Goal: Find specific page/section: Find specific page/section

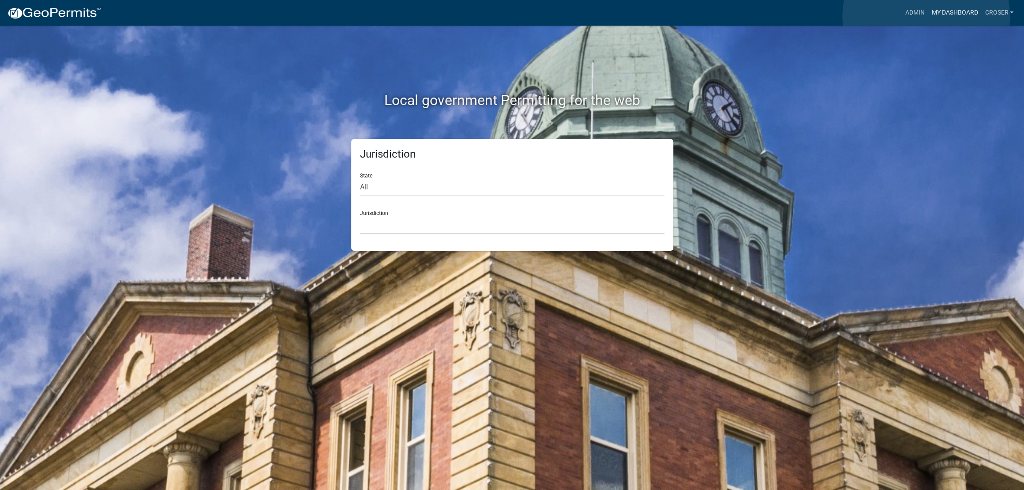
click at [928, 16] on link "My Dashboard" at bounding box center [954, 12] width 53 height 17
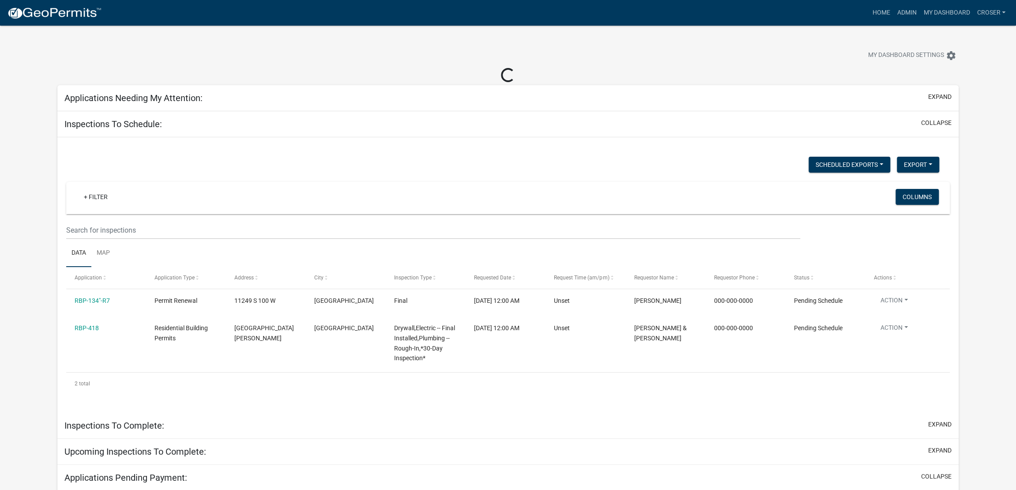
select select "3: 100"
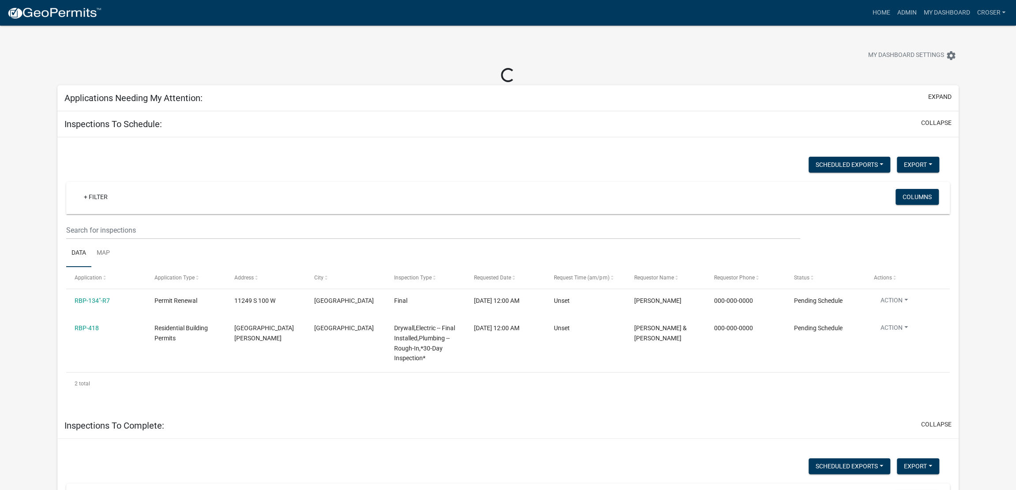
select select "3: 100"
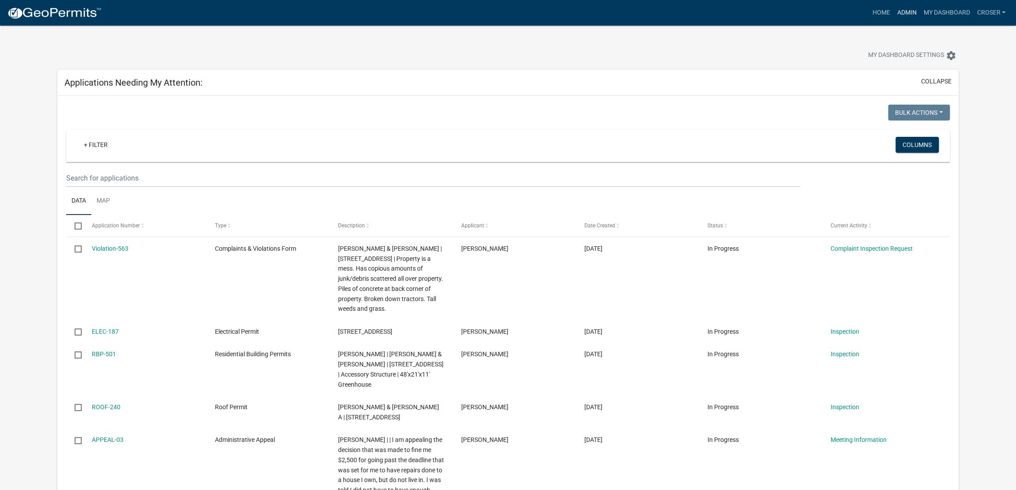
click at [893, 17] on link "Admin" at bounding box center [906, 12] width 26 height 17
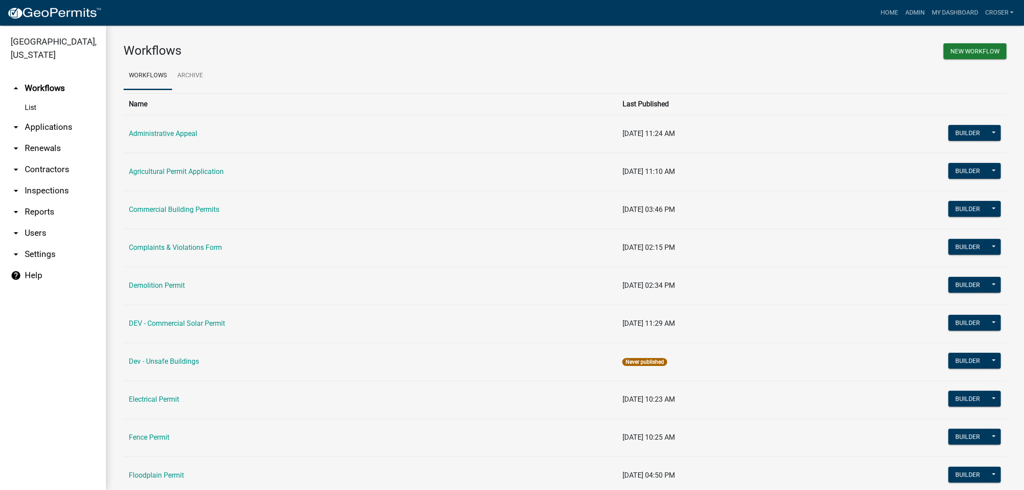
click at [38, 222] on link "arrow_drop_down Reports" at bounding box center [53, 211] width 106 height 21
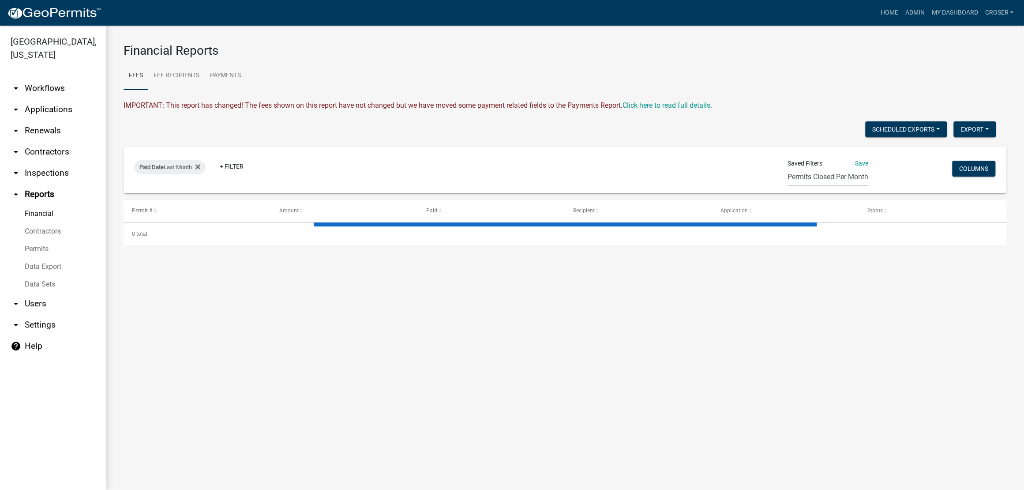
click at [47, 222] on link "Financial" at bounding box center [53, 214] width 106 height 18
click at [45, 222] on link "Financial" at bounding box center [53, 214] width 106 height 18
click at [57, 240] on link "Contractors" at bounding box center [53, 231] width 106 height 18
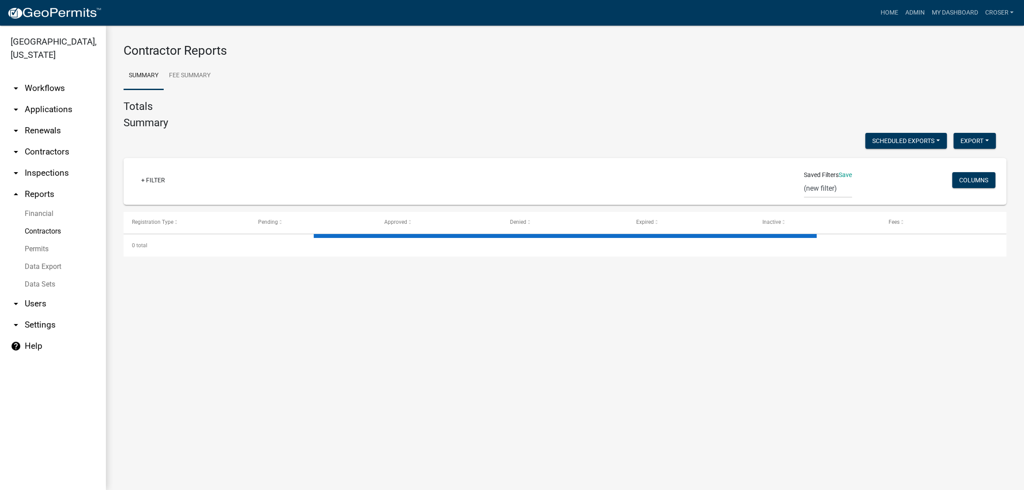
click at [53, 258] on link "Permits" at bounding box center [53, 249] width 106 height 18
select select "3: 100"
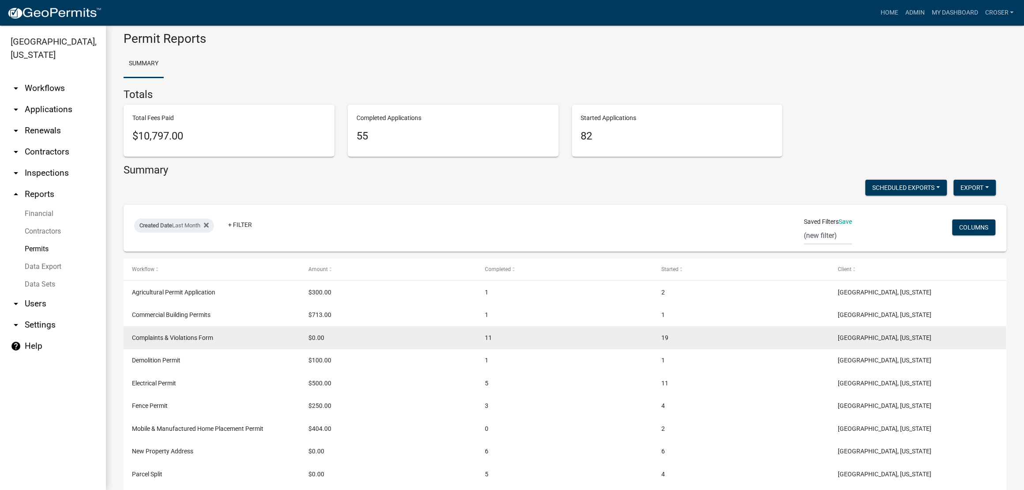
scroll to position [11, 0]
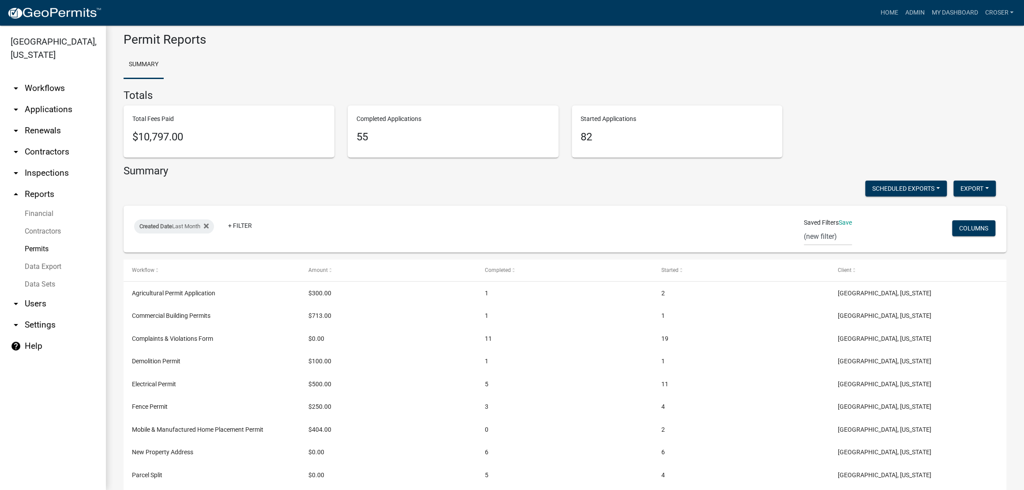
click at [59, 275] on link "Data Export" at bounding box center [53, 267] width 106 height 18
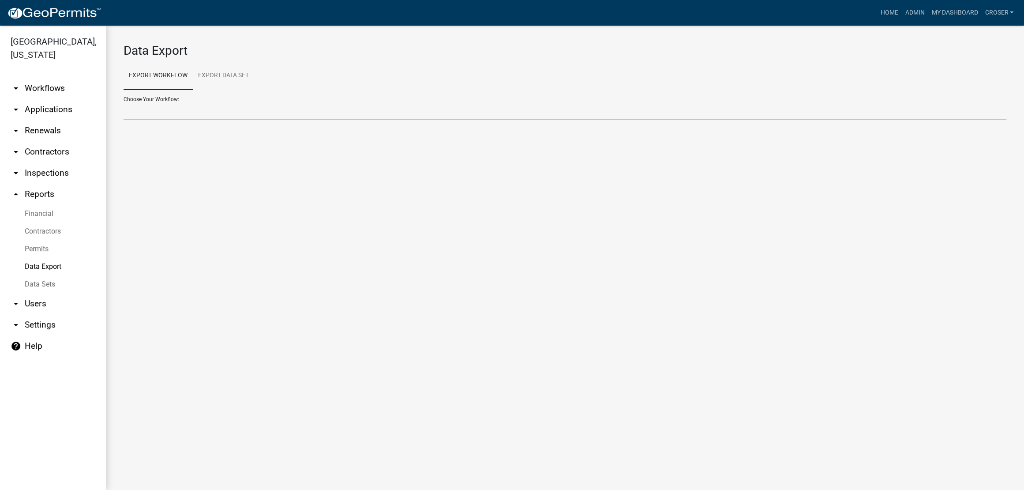
click at [55, 293] on link "Data Sets" at bounding box center [53, 284] width 106 height 18
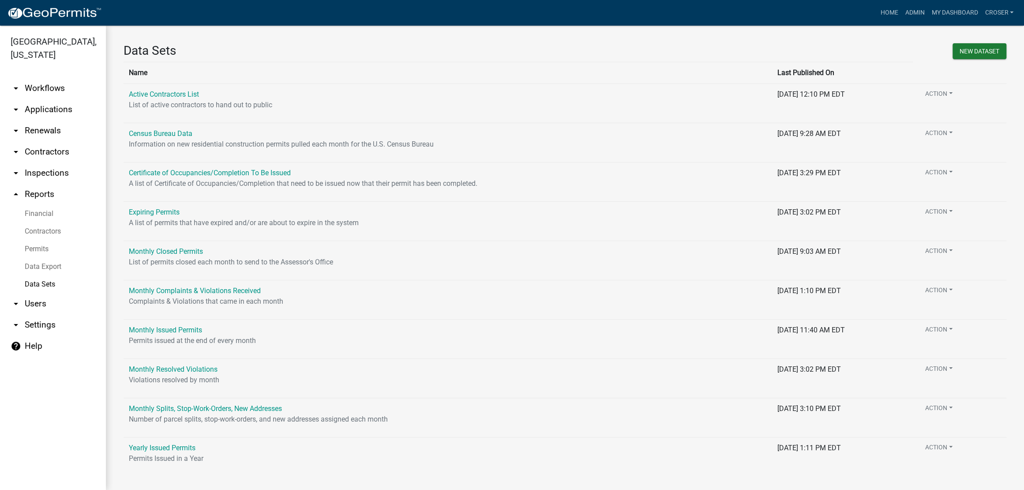
click at [49, 240] on link "Contractors" at bounding box center [53, 231] width 106 height 18
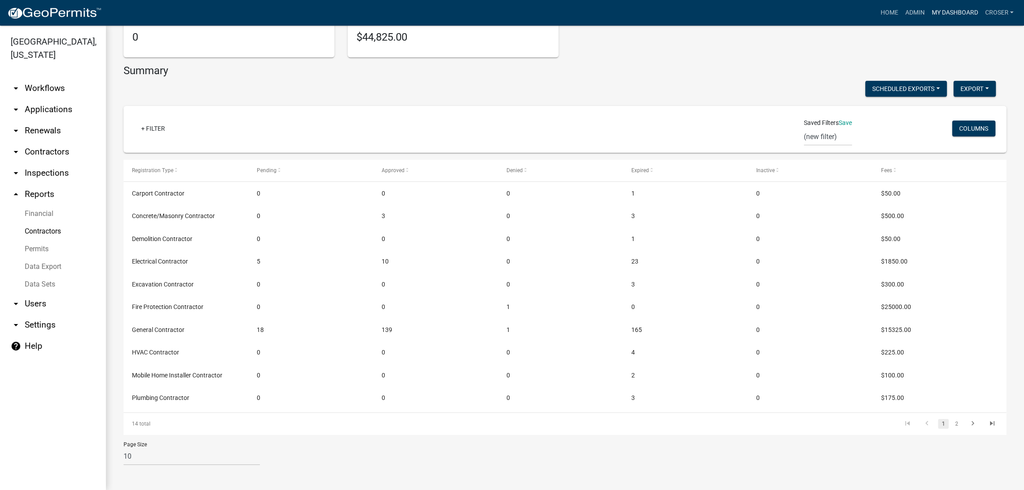
scroll to position [278, 0]
click at [928, 13] on link "My Dashboard" at bounding box center [954, 12] width 53 height 17
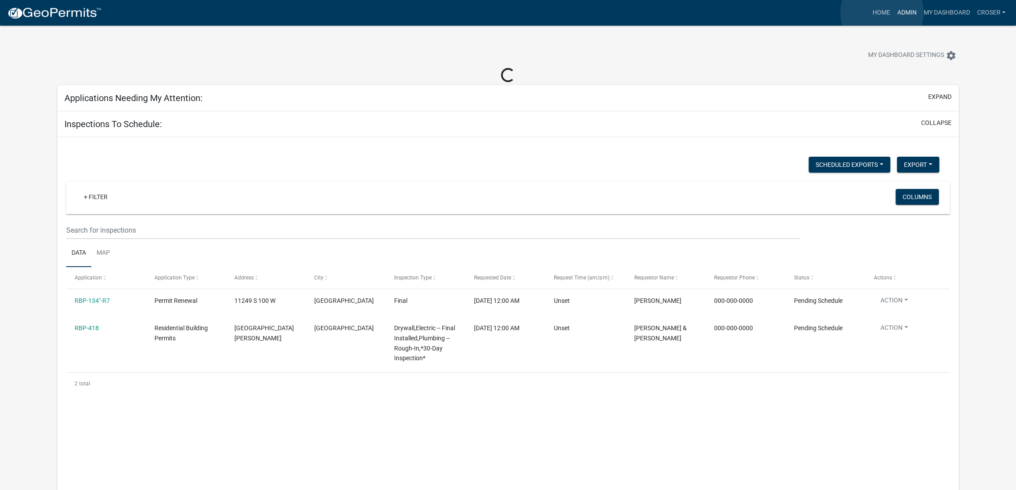
click at [893, 13] on link "Admin" at bounding box center [906, 12] width 26 height 17
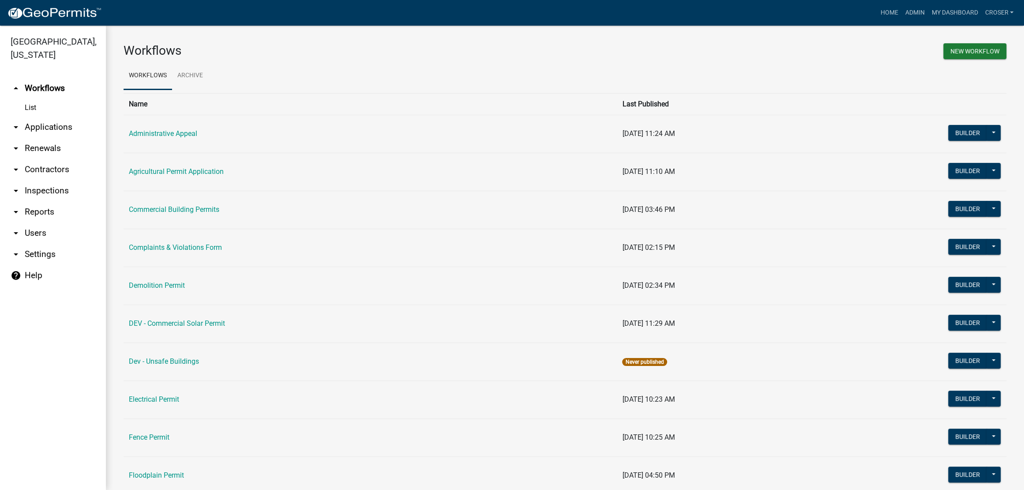
drag, startPoint x: 68, startPoint y: 148, endPoint x: 45, endPoint y: 169, distance: 30.3
click at [68, 138] on link "arrow_drop_down Applications" at bounding box center [53, 126] width 106 height 21
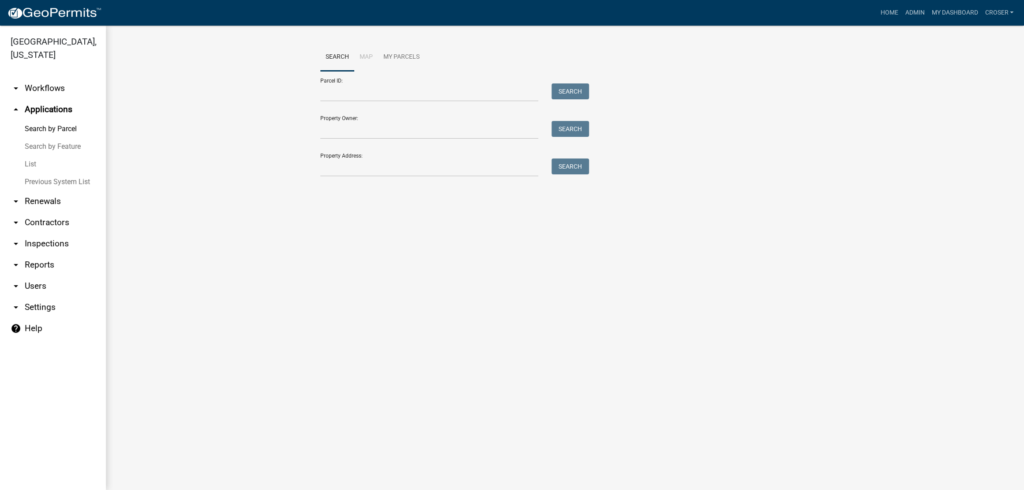
click at [38, 173] on link "List" at bounding box center [53, 164] width 106 height 18
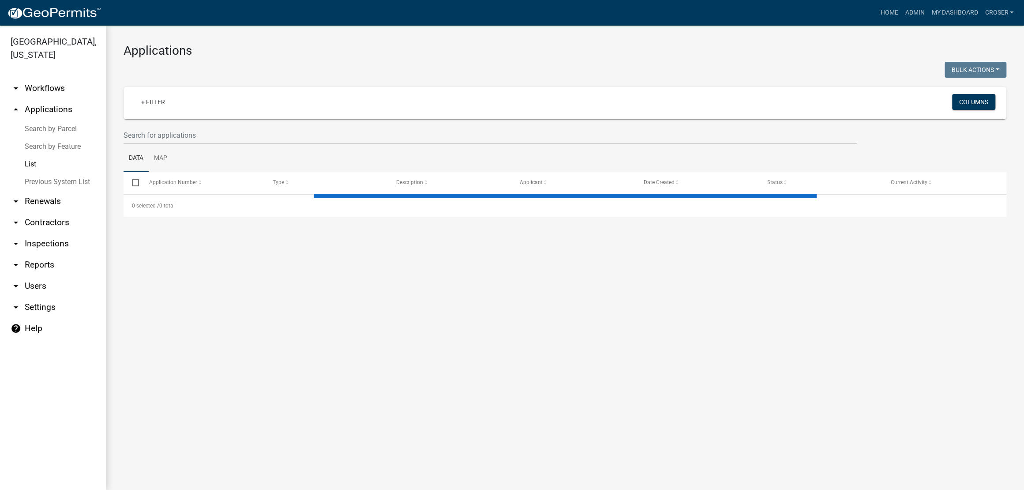
select select "3: 100"
